Goal: Information Seeking & Learning: Learn about a topic

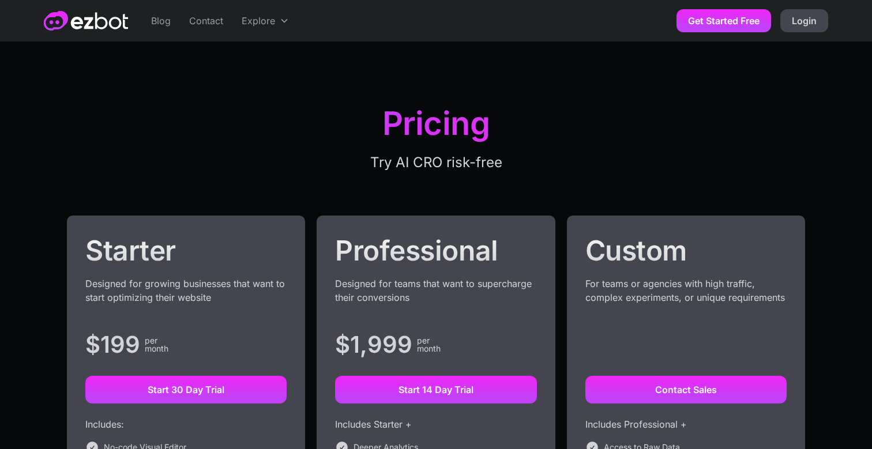
click at [153, 17] on link "Blog" at bounding box center [161, 21] width 38 height 42
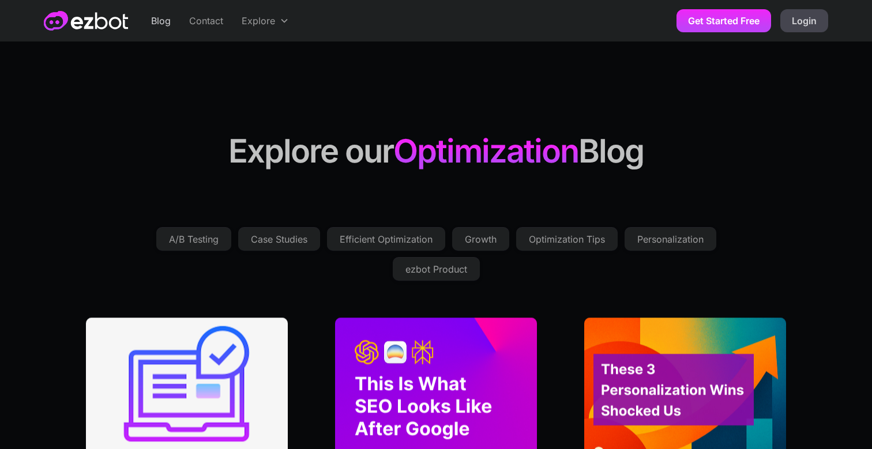
click at [273, 244] on div "Case Studies" at bounding box center [279, 239] width 57 height 9
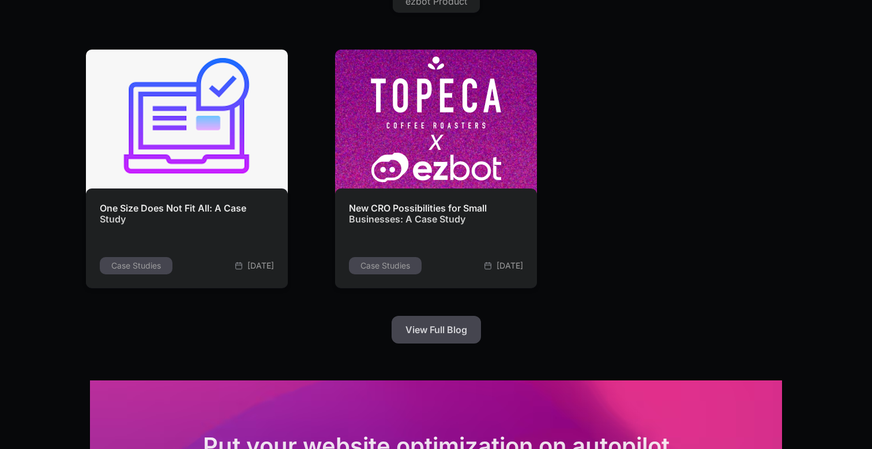
scroll to position [264, 0]
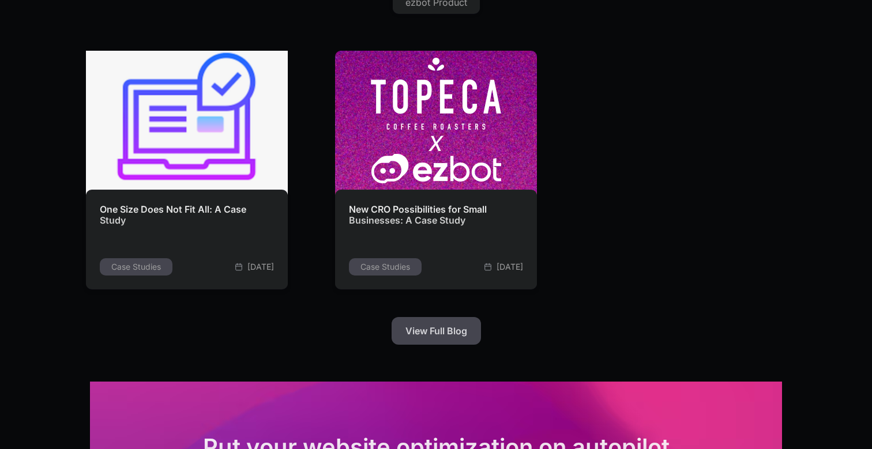
click at [235, 144] on img at bounding box center [187, 123] width 222 height 159
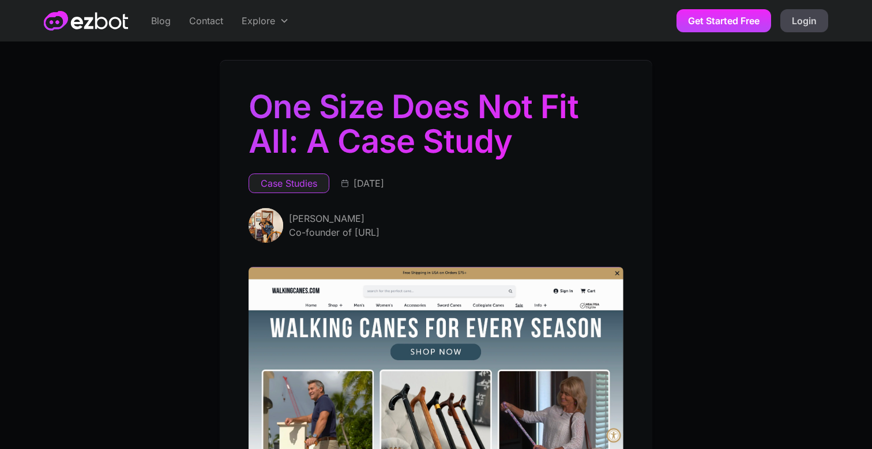
scroll to position [2, 0]
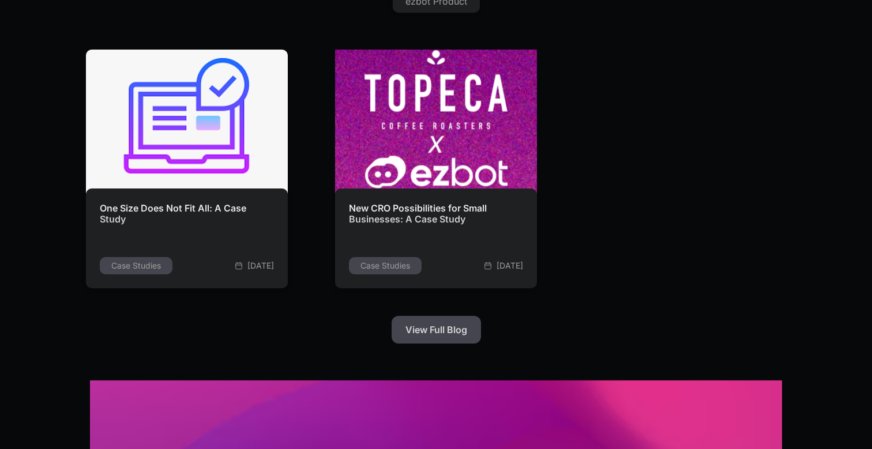
click at [403, 208] on h2 "New CRO Possibilities for Small Businesses: A Case Study" at bounding box center [436, 214] width 174 height 22
